Goal: Browse casually: Explore the website without a specific task or goal

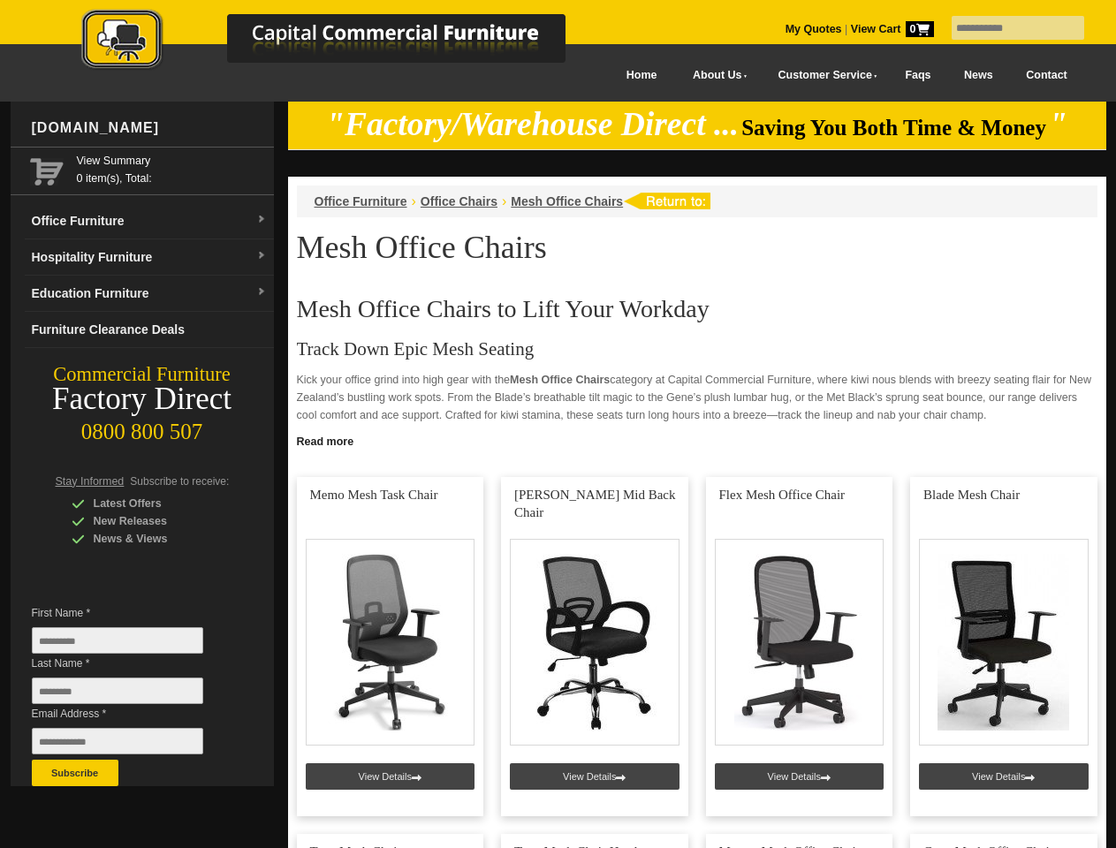
click at [1007, 28] on input "text" at bounding box center [1018, 28] width 133 height 24
click at [131, 696] on input "Last Name *" at bounding box center [117, 691] width 171 height 27
click at [75, 773] on button "Subscribe" at bounding box center [75, 773] width 87 height 27
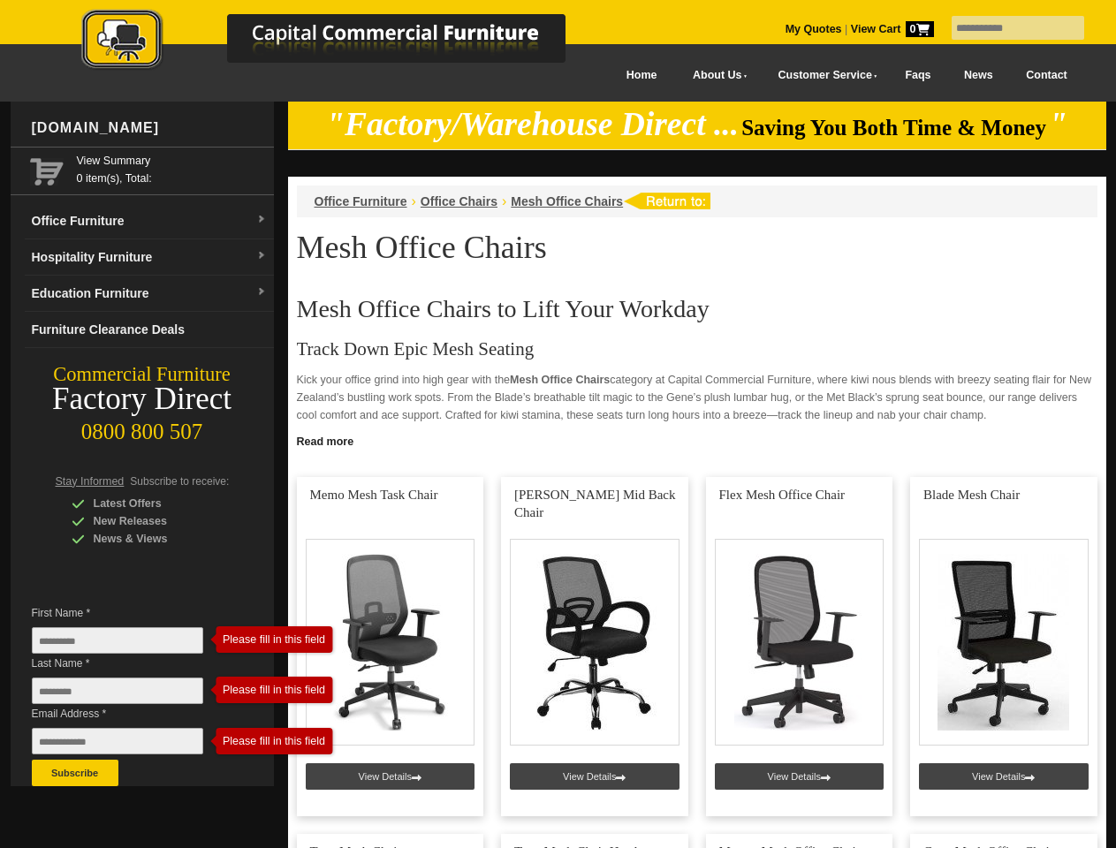
click at [697, 440] on link "Read more" at bounding box center [697, 440] width 818 height 22
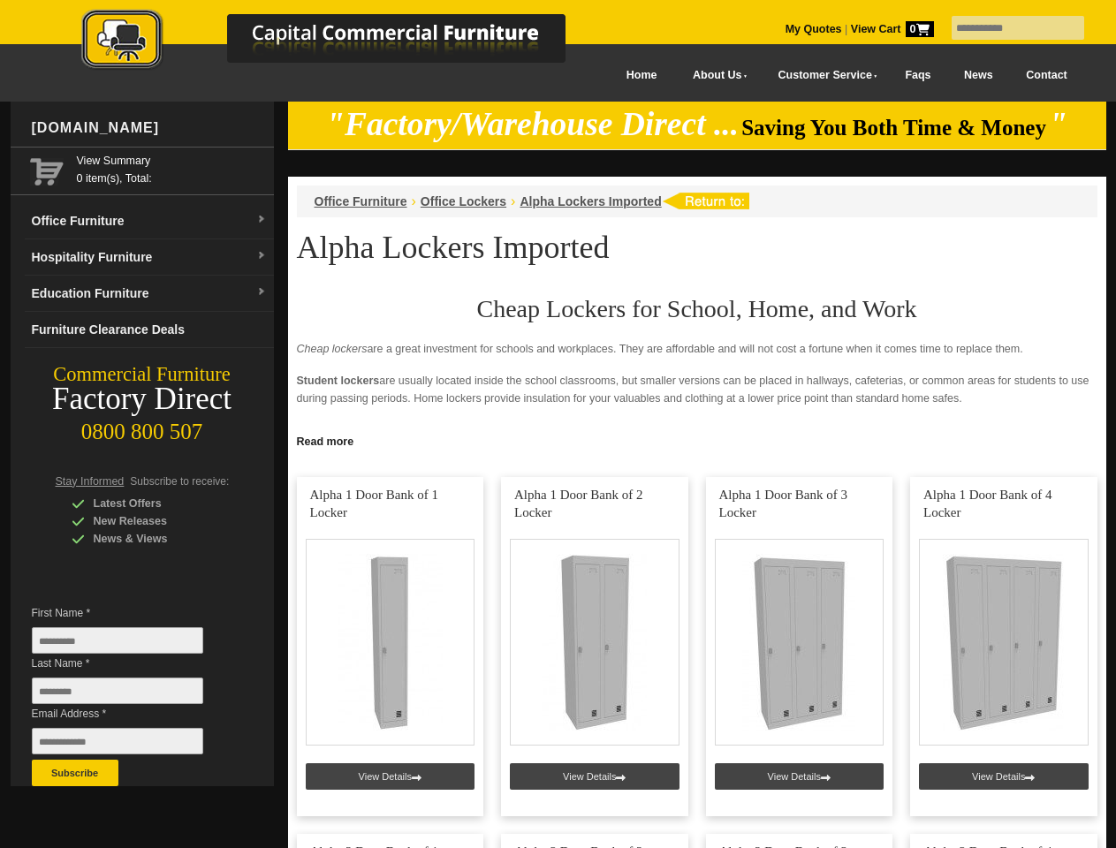
click at [1007, 28] on input "text" at bounding box center [1018, 28] width 133 height 24
click at [131, 696] on input "Last Name *" at bounding box center [117, 691] width 171 height 27
